Goal: Task Accomplishment & Management: Manage account settings

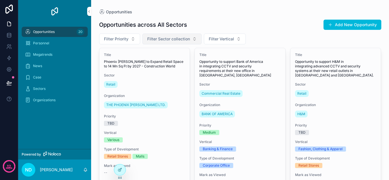
drag, startPoint x: 178, startPoint y: 38, endPoint x: 180, endPoint y: 41, distance: 3.2
click at [178, 38] on span "Filter Sector collection" at bounding box center [168, 39] width 43 height 6
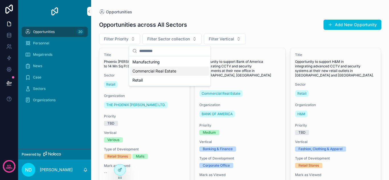
click at [170, 72] on span "Commercial Real Estate" at bounding box center [154, 71] width 44 height 6
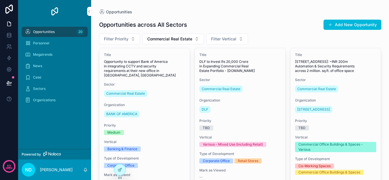
click at [265, 20] on div "Opportunities across All Sectors Add New Opportunity" at bounding box center [240, 24] width 282 height 11
click at [185, 42] on button "Commercial Real Estate" at bounding box center [172, 39] width 61 height 11
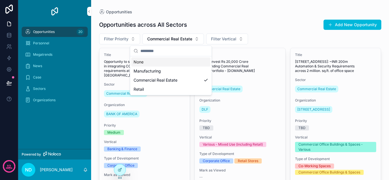
click at [170, 65] on div "None" at bounding box center [170, 61] width 79 height 9
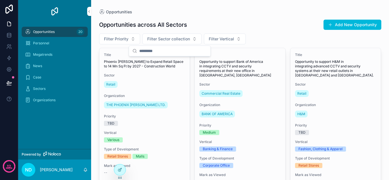
click at [222, 43] on button "Filter Vertical" at bounding box center [225, 39] width 42 height 11
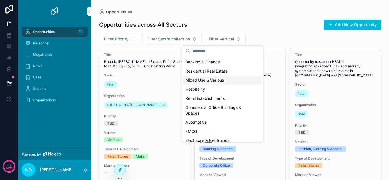
click at [222, 80] on div "Mixed Use & Various" at bounding box center [222, 80] width 79 height 9
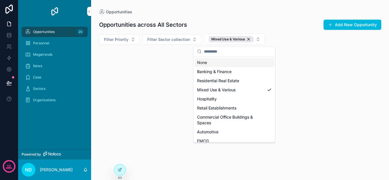
click at [300, 16] on div "Opportunities across All Sectors Add New Opportunity Filter Priority Filter Sec…" at bounding box center [240, 62] width 282 height 95
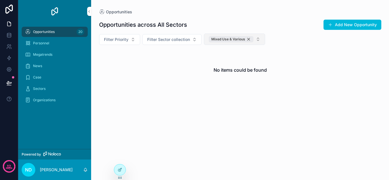
click at [249, 39] on div "Mixed Use & Various" at bounding box center [230, 39] width 45 height 6
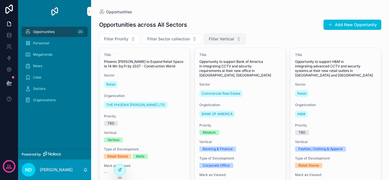
click at [225, 43] on button "Filter Vertical" at bounding box center [225, 39] width 42 height 11
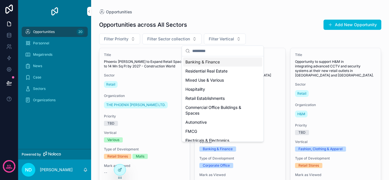
click at [215, 63] on div "Banking & Finance" at bounding box center [222, 61] width 79 height 9
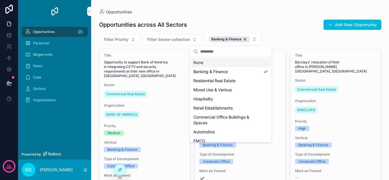
click at [298, 23] on div "Opportunities across All Sectors Add New Opportunity" at bounding box center [240, 24] width 282 height 11
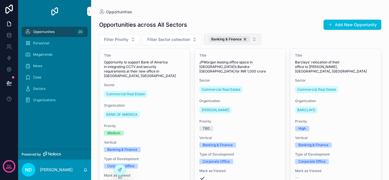
click at [249, 40] on button "Banking & Finance" at bounding box center [232, 39] width 57 height 11
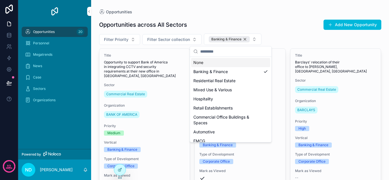
click at [245, 38] on div "Banking & Finance" at bounding box center [228, 39] width 41 height 6
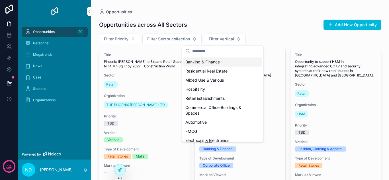
drag, startPoint x: 289, startPoint y: 27, endPoint x: 264, endPoint y: 43, distance: 30.1
click at [289, 26] on div "Opportunities across All Sectors Add New Opportunity" at bounding box center [240, 24] width 282 height 11
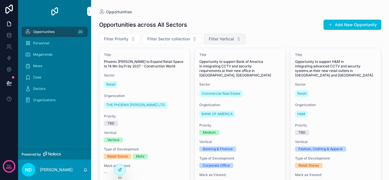
click at [236, 41] on button "Filter Vertical" at bounding box center [225, 39] width 42 height 11
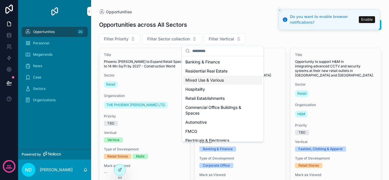
click at [223, 81] on div "Mixed Use & Various" at bounding box center [222, 80] width 79 height 9
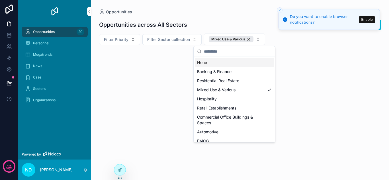
click at [230, 17] on div "Opportunities across All Sectors Add New Opportunity Filter Priority Filter Sec…" at bounding box center [240, 62] width 282 height 95
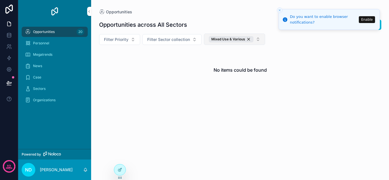
click at [258, 40] on button "Mixed Use & Various" at bounding box center [234, 39] width 61 height 11
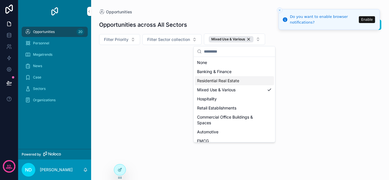
click at [279, 45] on div "Opportunities across All Sectors Add New Opportunity Filter Priority Filter Sec…" at bounding box center [240, 62] width 282 height 95
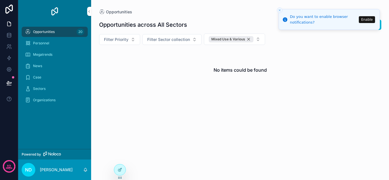
click at [249, 38] on div "Mixed Use & Various" at bounding box center [230, 39] width 45 height 6
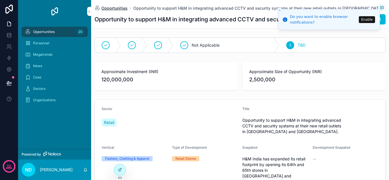
click at [108, 9] on span "Opportunities" at bounding box center [114, 8] width 26 height 6
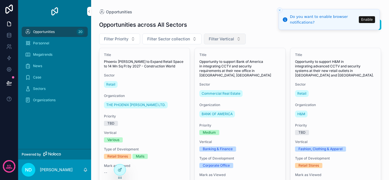
click at [228, 37] on span "Filter Vertical" at bounding box center [220, 39] width 25 height 6
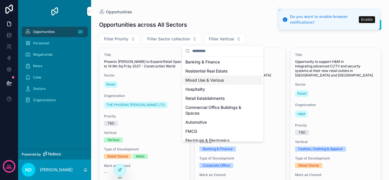
click at [223, 82] on div "Mixed Use & Various" at bounding box center [222, 80] width 79 height 9
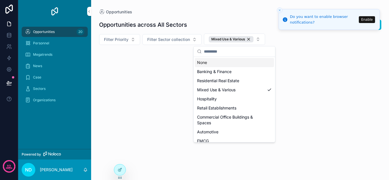
click at [226, 9] on div "Opportunities" at bounding box center [240, 12] width 282 height 6
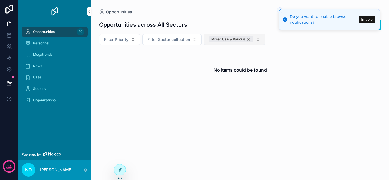
click at [250, 40] on div "Mixed Use & Various" at bounding box center [230, 39] width 45 height 6
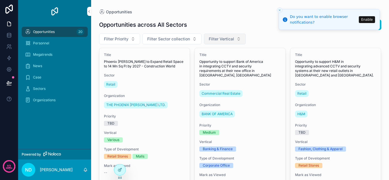
click at [239, 39] on button "Filter Vertical" at bounding box center [225, 39] width 42 height 11
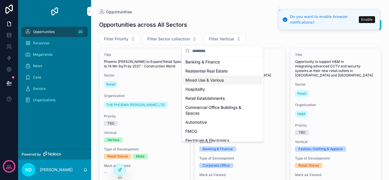
click at [225, 82] on div "Mixed Use & Various" at bounding box center [222, 80] width 79 height 9
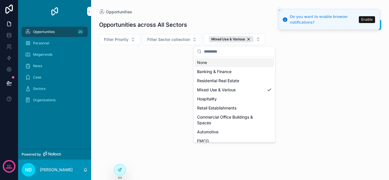
click at [247, 19] on div "Opportunities across All Sectors Add New Opportunity" at bounding box center [240, 24] width 282 height 11
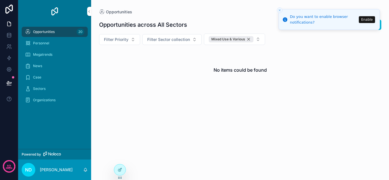
click at [249, 38] on div "Mixed Use & Various" at bounding box center [230, 39] width 45 height 6
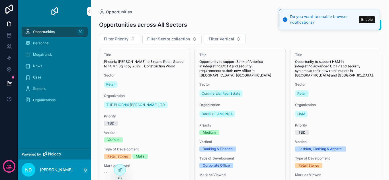
click at [233, 14] on div "Opportunities" at bounding box center [240, 12] width 282 height 6
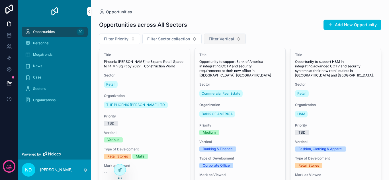
click at [211, 39] on span "Filter Vertical" at bounding box center [220, 39] width 25 height 6
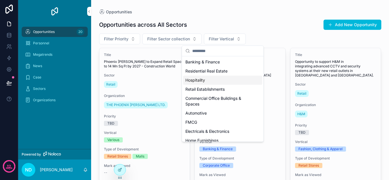
click at [226, 82] on div "Hospitality" at bounding box center [222, 80] width 79 height 9
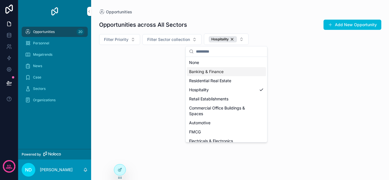
click at [275, 15] on div "Opportunities" at bounding box center [240, 12] width 282 height 6
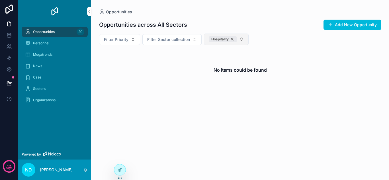
click at [233, 39] on div "Hospitality" at bounding box center [222, 39] width 28 height 6
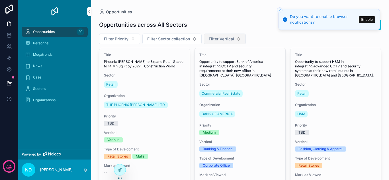
click at [233, 40] on button "Filter Vertical" at bounding box center [225, 39] width 42 height 11
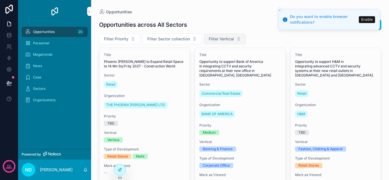
click at [227, 34] on button "Filter Vertical" at bounding box center [225, 39] width 42 height 11
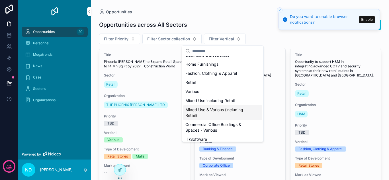
scroll to position [85, 0]
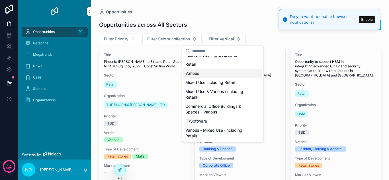
click at [222, 12] on div "Opportunities" at bounding box center [240, 12] width 282 height 6
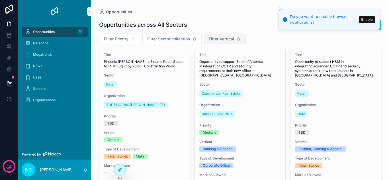
click at [235, 38] on button "Filter Vertical" at bounding box center [225, 39] width 42 height 11
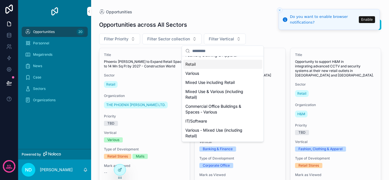
click at [240, 24] on div "Opportunities across All Sectors Add New Opportunity" at bounding box center [240, 24] width 282 height 11
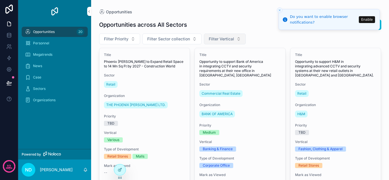
click at [223, 35] on button "Filter Vertical" at bounding box center [225, 39] width 42 height 11
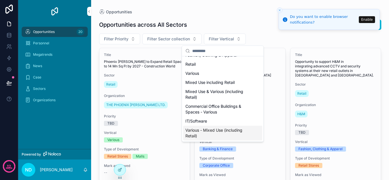
click at [223, 132] on div "Various - Mixed Use (including Retail)" at bounding box center [222, 133] width 79 height 15
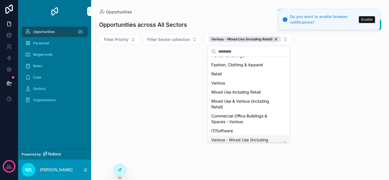
scroll to position [94, 0]
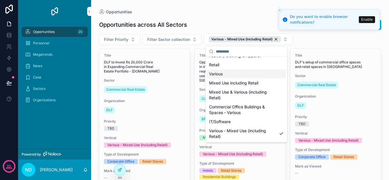
click at [234, 19] on div "Opportunities across All Sectors Add New Opportunity Filter Priority Filter Sec…" at bounding box center [240, 129] width 282 height 229
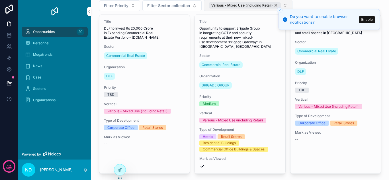
scroll to position [0, 0]
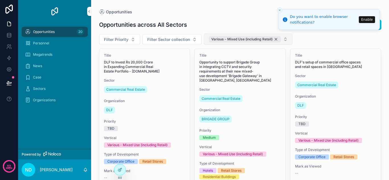
click at [246, 36] on div "Various - Mixed Use (including Retail)" at bounding box center [244, 39] width 72 height 6
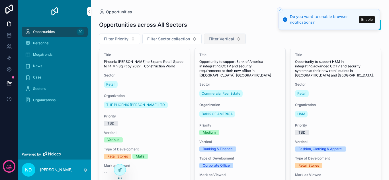
click at [234, 38] on button "Filter Vertical" at bounding box center [225, 39] width 42 height 11
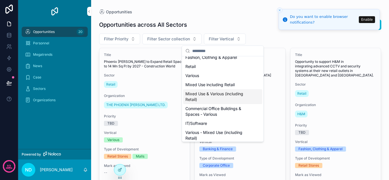
scroll to position [85, 0]
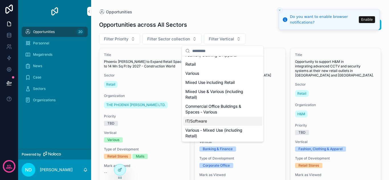
click at [213, 120] on div "IT/Software" at bounding box center [222, 121] width 79 height 9
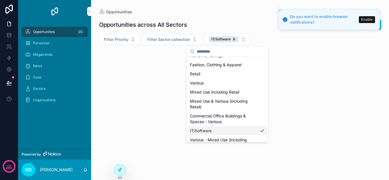
scroll to position [94, 0]
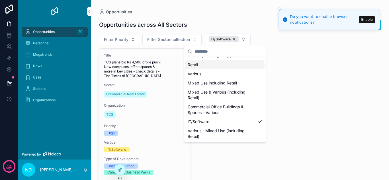
click at [247, 17] on div "Opportunities across All Sectors Add New Opportunity Filter Priority Filter Sec…" at bounding box center [240, 124] width 282 height 218
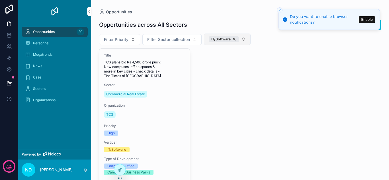
click at [241, 41] on button "IT/Software" at bounding box center [227, 39] width 47 height 11
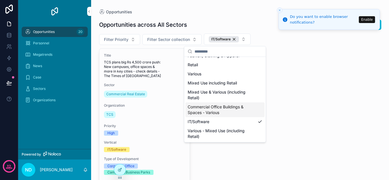
click at [221, 108] on div "Commercial Office Buildings & Spaces - Various" at bounding box center [224, 109] width 79 height 15
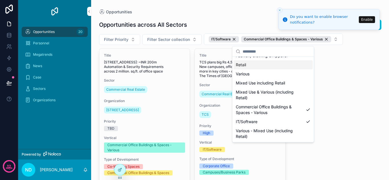
click at [244, 22] on div "Opportunities across All Sectors Add New Opportunity" at bounding box center [240, 24] width 282 height 11
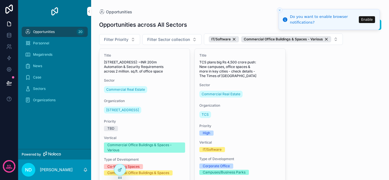
click at [279, 11] on icon "Close toast" at bounding box center [279, 10] width 3 height 3
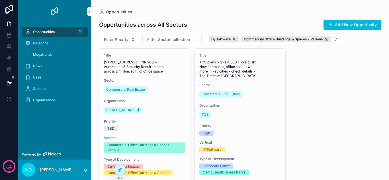
click at [253, 7] on div "Opportunities Opportunities across All Sectors Add New Opportunity Filter Prior…" at bounding box center [239, 117] width 291 height 234
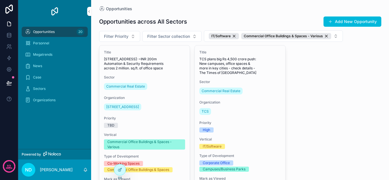
scroll to position [2, 0]
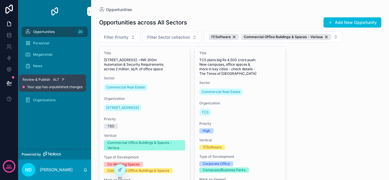
click at [11, 82] on icon at bounding box center [9, 82] width 5 height 3
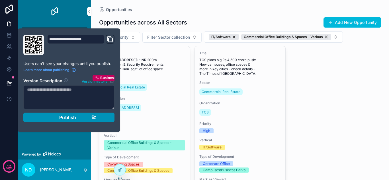
click at [93, 118] on icon "button" at bounding box center [94, 116] width 4 height 2
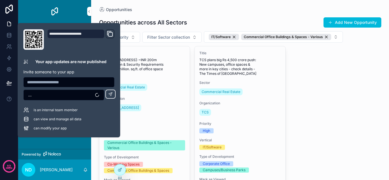
click at [78, 86] on div at bounding box center [68, 82] width 91 height 10
click at [78, 83] on input "text" at bounding box center [69, 82] width 90 height 8
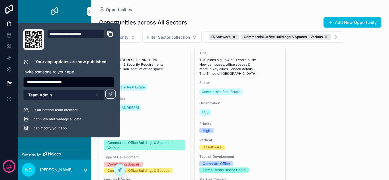
type input "**********"
click at [91, 93] on button "Team Admin" at bounding box center [63, 95] width 81 height 11
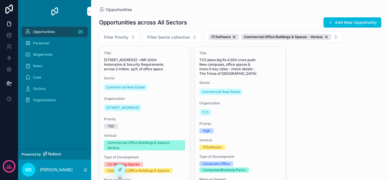
drag, startPoint x: 233, startPoint y: 15, endPoint x: 239, endPoint y: 14, distance: 6.4
click at [233, 15] on div "Opportunities across All Sectors Add New Opportunity Filter Priority Filter Sec…" at bounding box center [240, 122] width 282 height 219
click at [246, 13] on div "Opportunities across All Sectors Add New Opportunity Filter Priority Filter Sec…" at bounding box center [240, 122] width 282 height 219
click at [247, 12] on div "Opportunities" at bounding box center [240, 10] width 282 height 6
click at [8, 49] on icon at bounding box center [9, 47] width 6 height 6
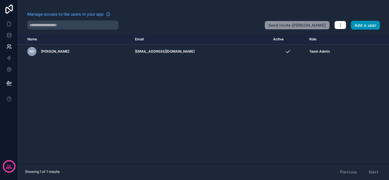
click at [362, 26] on button "Add a user" at bounding box center [364, 25] width 29 height 9
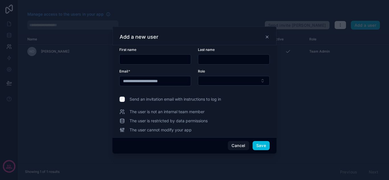
click at [190, 113] on span "The user is not an internal team member" at bounding box center [166, 112] width 75 height 6
click at [193, 113] on span "The user is not an internal team member" at bounding box center [166, 112] width 75 height 6
click at [198, 111] on span "The user is not an internal team member" at bounding box center [166, 112] width 75 height 6
click at [200, 111] on span "The user is not an internal team member" at bounding box center [166, 112] width 75 height 6
click at [201, 111] on span "The user is not an internal team member" at bounding box center [166, 112] width 75 height 6
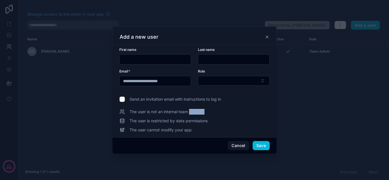
click at [201, 111] on span "The user is not an internal team member" at bounding box center [166, 112] width 75 height 6
click at [195, 112] on span "The user is not an internal team member" at bounding box center [166, 112] width 75 height 6
click at [157, 57] on input "text" at bounding box center [154, 59] width 71 height 8
click at [157, 59] on input "text" at bounding box center [154, 59] width 71 height 8
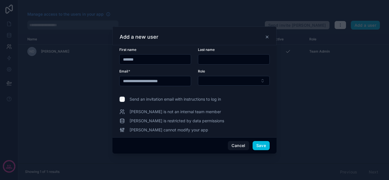
type input "*******"
type input "****"
click at [159, 61] on input "*******" at bounding box center [154, 59] width 71 height 8
click at [224, 77] on button "Select Button" at bounding box center [234, 81] width 72 height 10
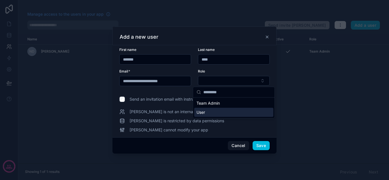
click at [221, 110] on div "User" at bounding box center [233, 112] width 79 height 9
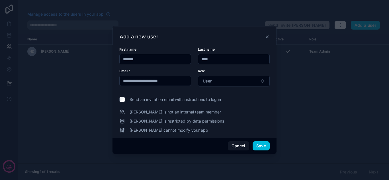
click at [232, 118] on div "Sailesh is not an internal team member Sailesh is restricted by data permission…" at bounding box center [194, 121] width 150 height 24
click at [230, 130] on div "Sailesh cannot modify your app" at bounding box center [194, 130] width 150 height 6
click at [257, 145] on button "Save" at bounding box center [260, 145] width 17 height 9
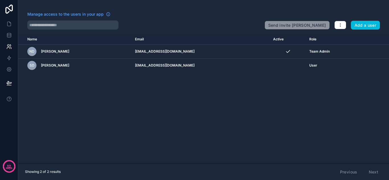
click at [236, 107] on div "Name Email Active Role userTable.email ND Neil Dave neildave@runawayinsights.co…" at bounding box center [203, 98] width 370 height 129
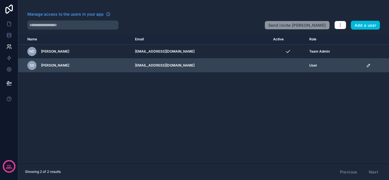
click at [367, 65] on icon "scrollable content" at bounding box center [368, 65] width 5 height 5
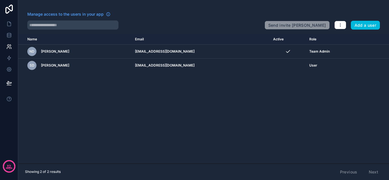
click at [120, 115] on div "Name Email Active Role userTable.email ND Neil Dave neildave@runawayinsights.co…" at bounding box center [203, 98] width 370 height 129
